Goal: Information Seeking & Learning: Learn about a topic

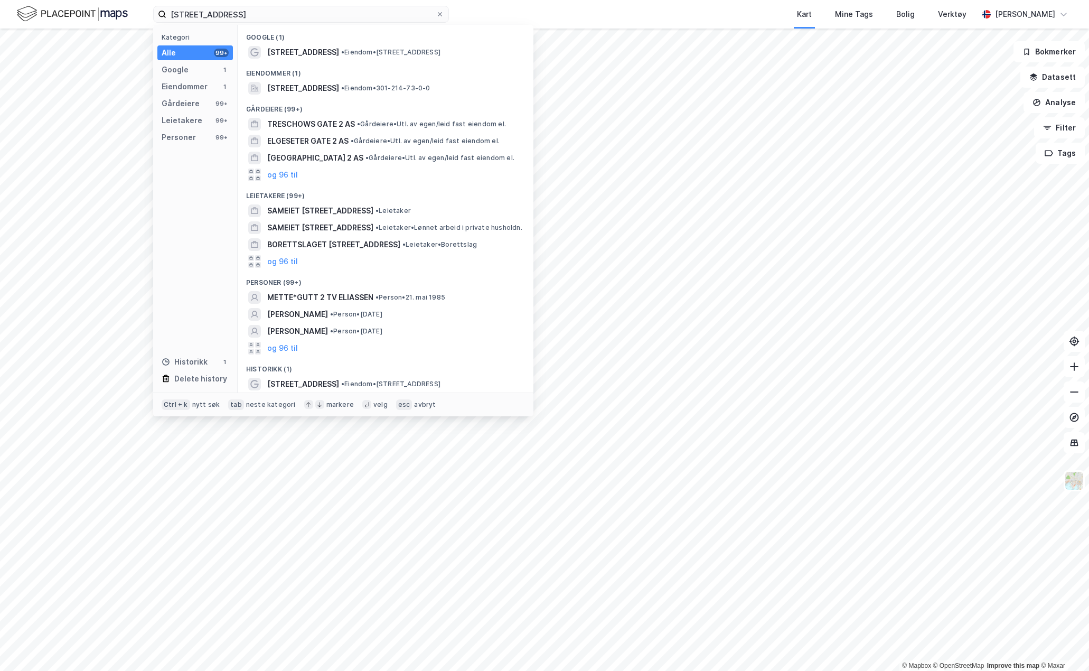
click at [319, 18] on input "[STREET_ADDRESS]" at bounding box center [300, 14] width 269 height 16
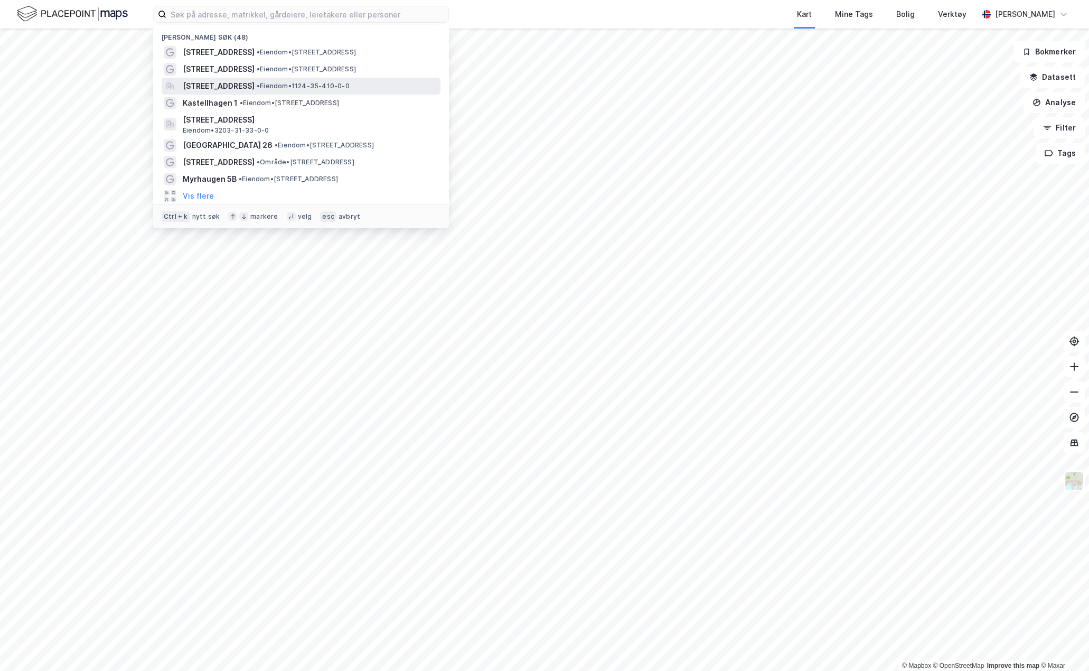
click at [350, 83] on span "• Eiendom • 1124-35-410-0-0" at bounding box center [303, 86] width 93 height 8
